Goal: Information Seeking & Learning: Learn about a topic

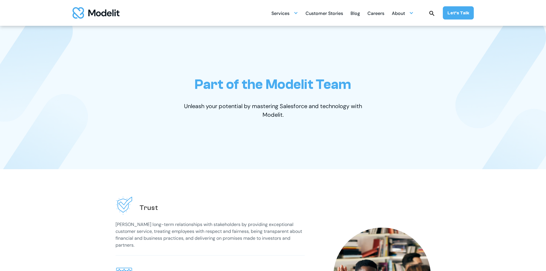
click at [376, 11] on div "Careers" at bounding box center [375, 13] width 17 height 11
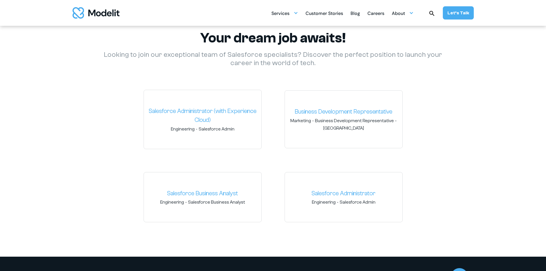
scroll to position [837, 0]
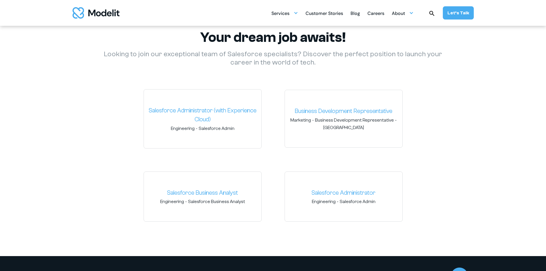
click at [210, 115] on link "Salesforce Administrator (with Experience Cloud)" at bounding box center [202, 115] width 108 height 18
click at [335, 196] on link "Salesforce Administrator" at bounding box center [344, 192] width 108 height 9
click at [210, 193] on link "Salesforce Business Analyst" at bounding box center [202, 192] width 108 height 9
